Goal: Transaction & Acquisition: Purchase product/service

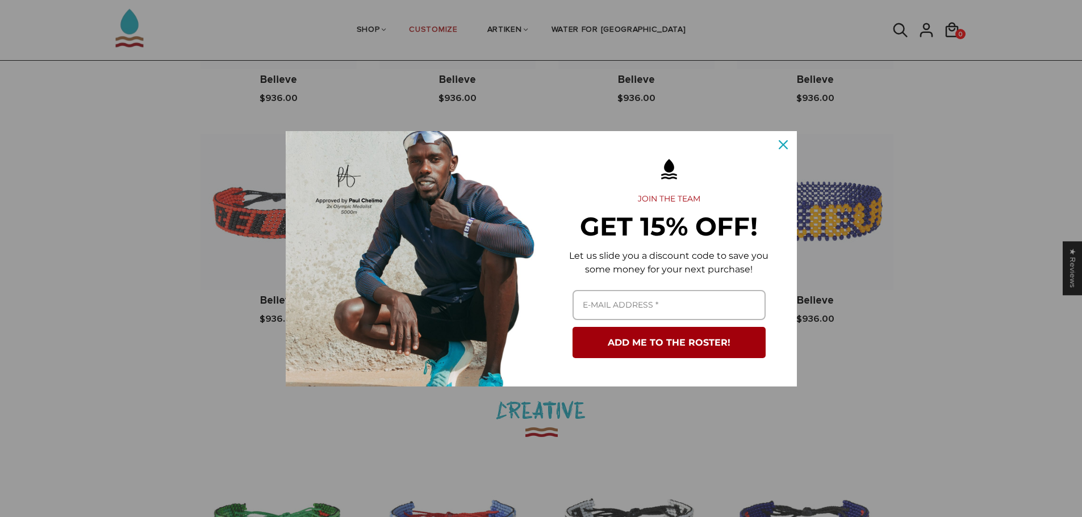
scroll to position [1363, 0]
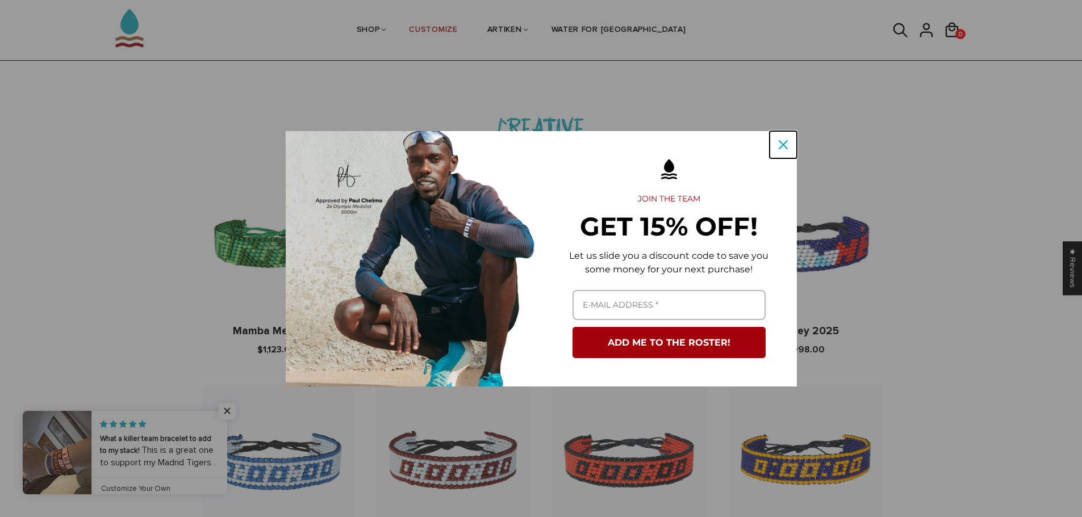
click at [782, 146] on icon "close icon" at bounding box center [782, 144] width 9 height 9
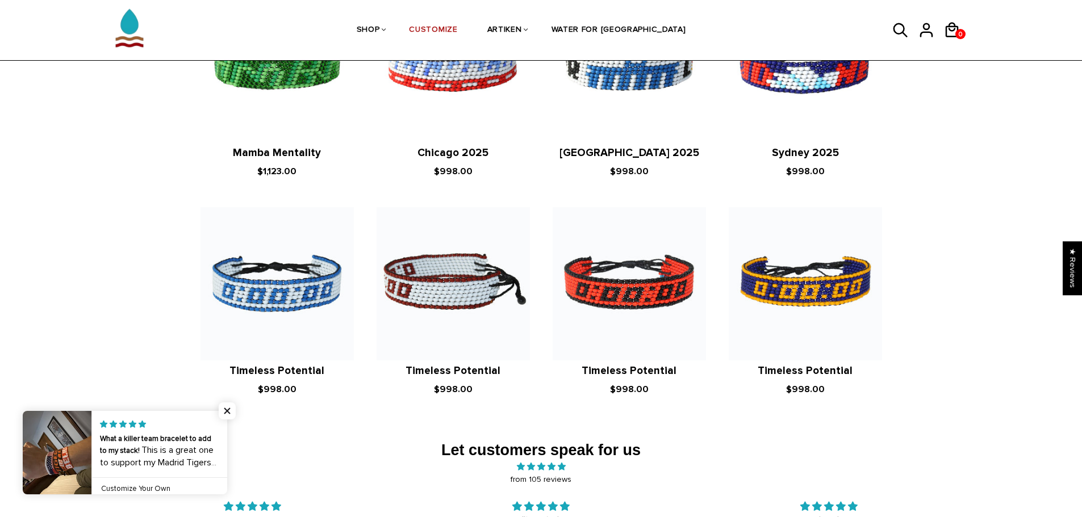
scroll to position [1703, 0]
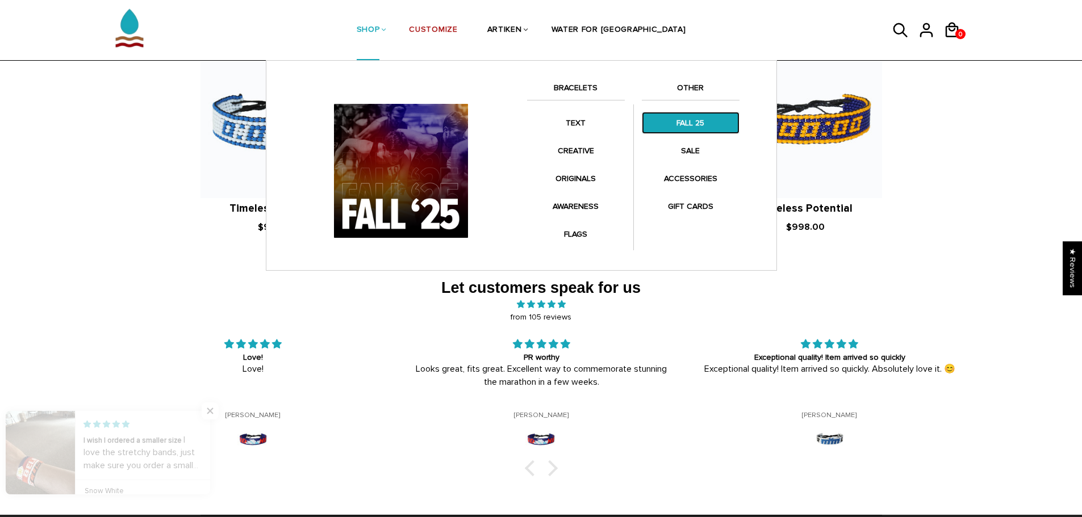
click at [667, 120] on link "FALL 25" at bounding box center [691, 123] width 98 height 22
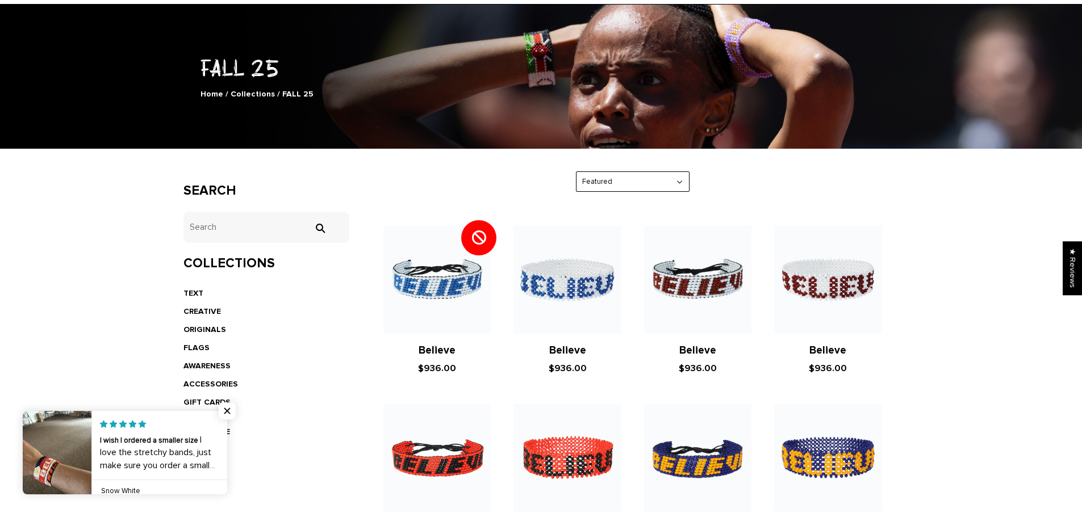
scroll to position [170, 0]
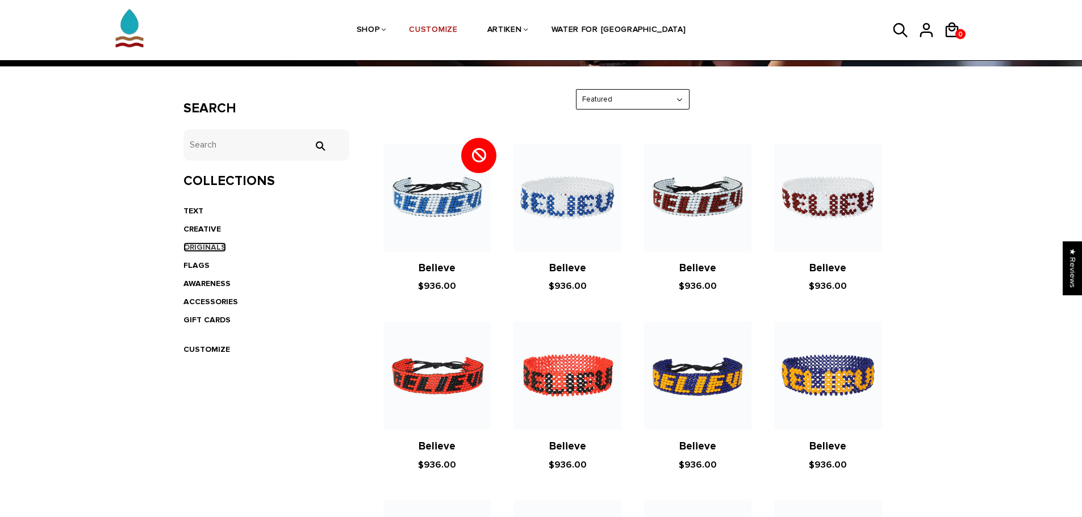
click at [196, 244] on link "ORIGINALS" at bounding box center [204, 247] width 43 height 10
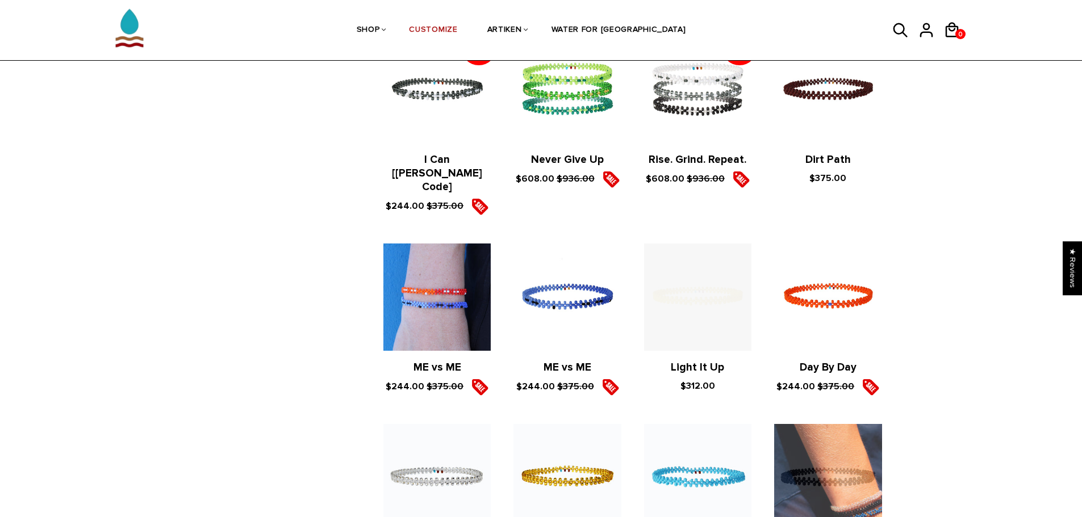
scroll to position [795, 0]
